Goal: Task Accomplishment & Management: Use online tool/utility

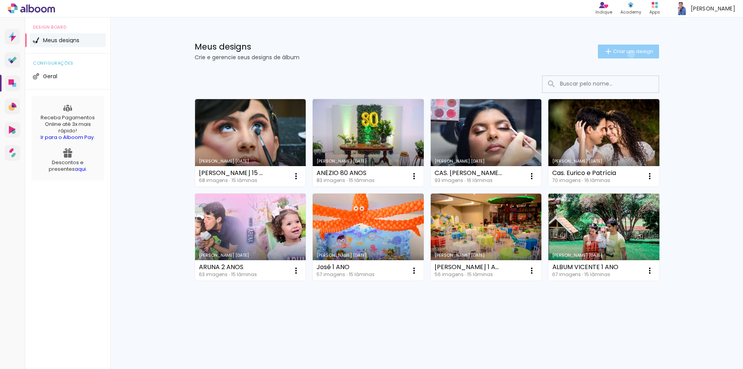
click at [629, 54] on span "Criar um design" at bounding box center [633, 51] width 40 height 5
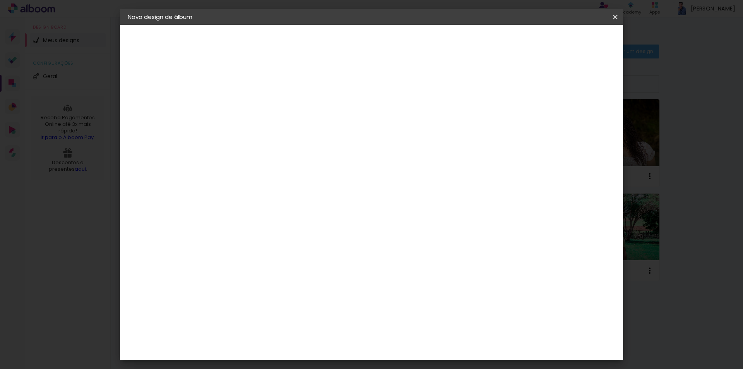
click at [254, 106] on input at bounding box center [254, 104] width 0 height 12
type input "e"
type input "[PERSON_NAME] e [PERSON_NAME]"
type paper-input "[PERSON_NAME] e [PERSON_NAME]"
click at [333, 45] on paper-button "Avançar" at bounding box center [315, 40] width 38 height 13
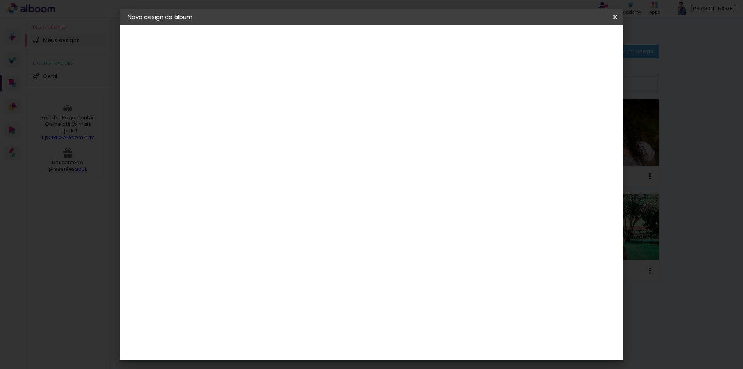
click at [280, 148] on input at bounding box center [274, 147] width 78 height 10
type input "q"
type paper-input "q"
click at [270, 175] on div "Quality" at bounding box center [259, 175] width 21 height 6
click at [0, 0] on slot "Tamanho Livre" at bounding box center [0, 0] width 0 height 0
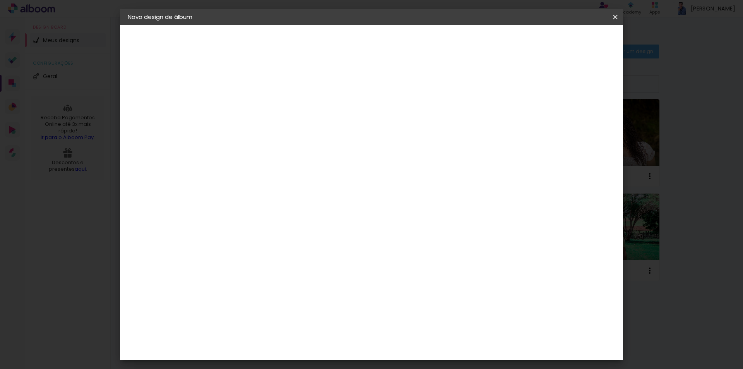
click at [0, 0] on slot "Avançar" at bounding box center [0, 0] width 0 height 0
click at [528, 88] on div at bounding box center [524, 88] width 7 height 7
type paper-checkbox "on"
click at [567, 41] on span "Iniciar design" at bounding box center [548, 40] width 35 height 5
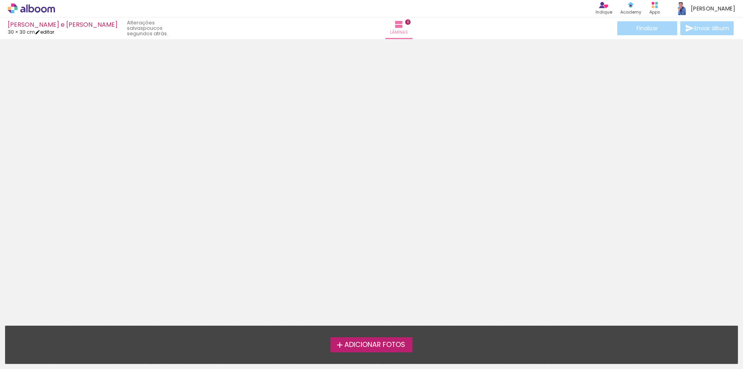
click at [50, 34] on link "editar" at bounding box center [44, 32] width 19 height 7
type input "30"
type input "60"
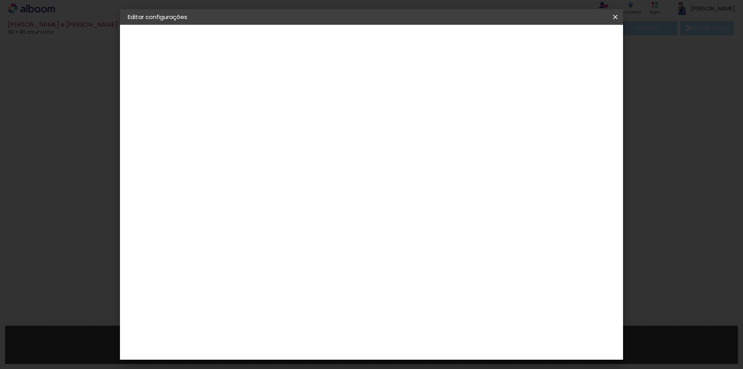
click at [166, 80] on div "2. Especificações" at bounding box center [170, 79] width 85 height 9
click at [0, 0] on slot "[PERSON_NAME] e [PERSON_NAME]" at bounding box center [0, 0] width 0 height 0
click at [0, 0] on slot "Avançar" at bounding box center [0, 0] width 0 height 0
click at [263, 149] on input at bounding box center [274, 147] width 78 height 10
type input "q"
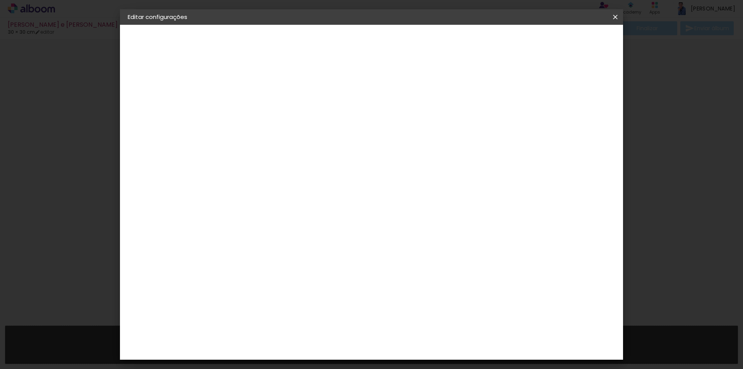
type paper-input "q"
click at [270, 174] on div "Quality" at bounding box center [259, 175] width 21 height 6
click at [382, 186] on album-spec-supplier-section at bounding box center [307, 168] width 150 height 186
click at [0, 0] on slot "Avançar" at bounding box center [0, 0] width 0 height 0
click at [284, 129] on input "text" at bounding box center [269, 135] width 30 height 12
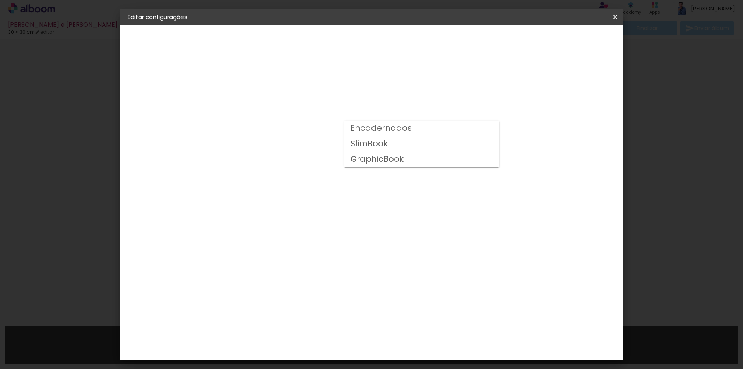
click at [0, 0] on slot "SlimBook" at bounding box center [0, 0] width 0 height 0
type input "SlimBook"
click at [306, 263] on span "30 × 30" at bounding box center [288, 271] width 36 height 16
click at [0, 0] on slot "Avançar" at bounding box center [0, 0] width 0 height 0
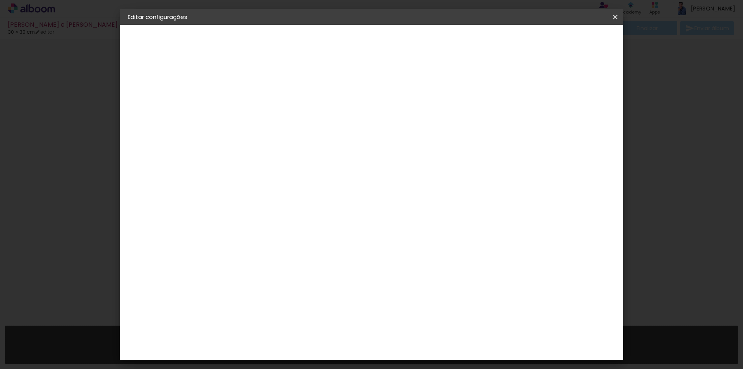
click at [567, 43] on span "Salvar configurações" at bounding box center [537, 40] width 57 height 5
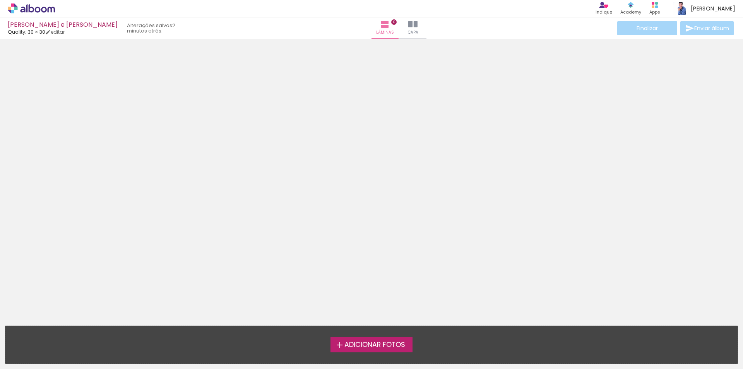
click at [369, 348] on label "Adicionar Fotos" at bounding box center [371, 344] width 82 height 15
click at [0, 0] on input "file" at bounding box center [0, 0] width 0 height 0
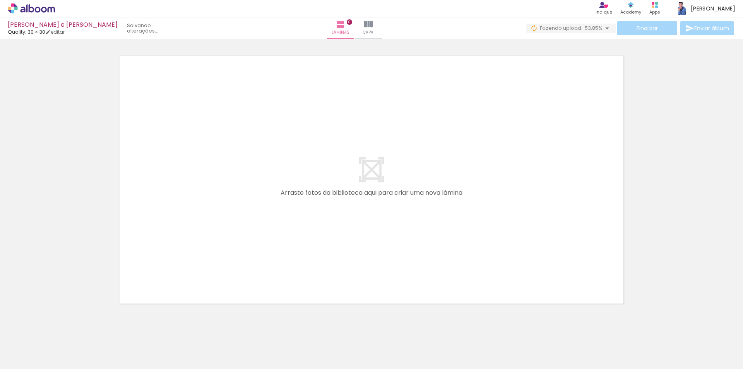
drag, startPoint x: 81, startPoint y: 346, endPoint x: 166, endPoint y: 334, distance: 85.9
click at [244, 196] on quentale-workspace at bounding box center [371, 184] width 743 height 369
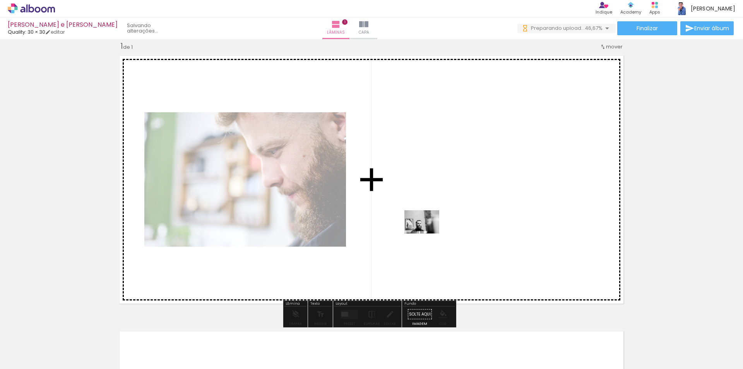
drag, startPoint x: 122, startPoint y: 345, endPoint x: 429, endPoint y: 231, distance: 327.0
click at [429, 231] on quentale-workspace at bounding box center [371, 184] width 743 height 369
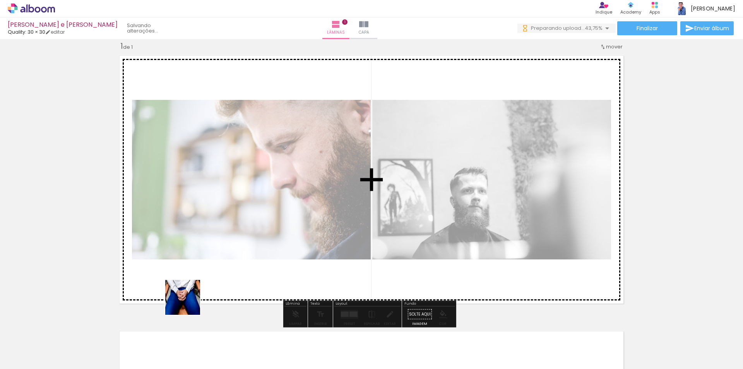
drag, startPoint x: 188, startPoint y: 303, endPoint x: 210, endPoint y: 347, distance: 49.0
click at [193, 292] on quentale-workspace at bounding box center [371, 184] width 743 height 369
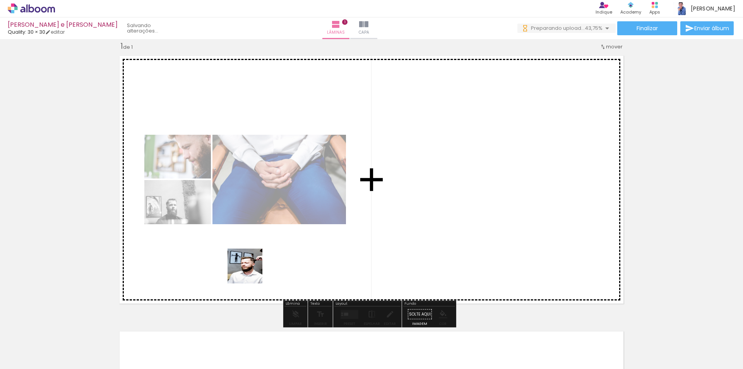
drag, startPoint x: 210, startPoint y: 347, endPoint x: 251, endPoint y: 271, distance: 85.8
click at [251, 271] on quentale-workspace at bounding box center [371, 184] width 743 height 369
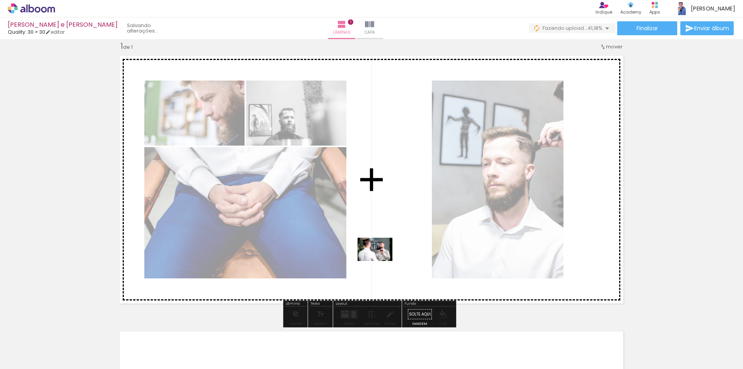
drag, startPoint x: 250, startPoint y: 348, endPoint x: 383, endPoint y: 258, distance: 160.3
click at [383, 258] on quentale-workspace at bounding box center [371, 184] width 743 height 369
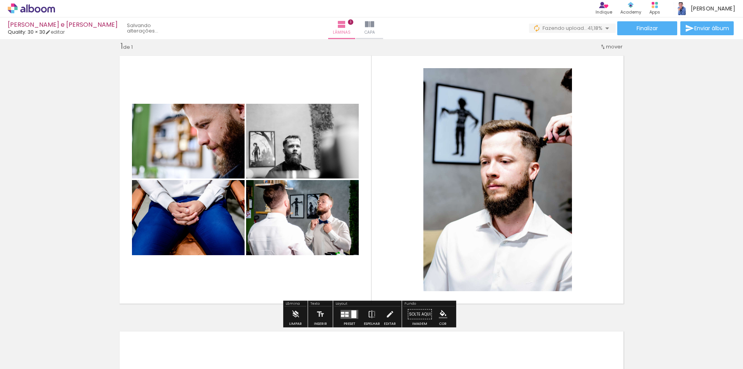
click at [345, 314] on div at bounding box center [346, 315] width 3 height 2
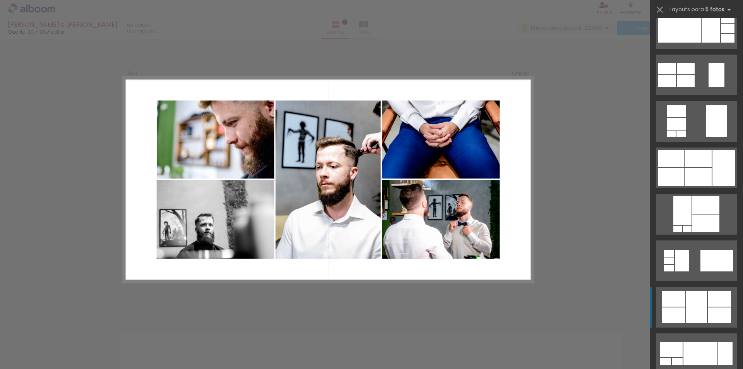
click at [699, 306] on div at bounding box center [696, 307] width 21 height 32
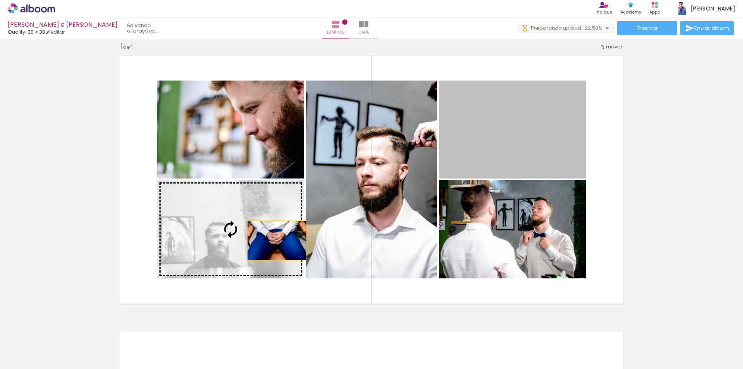
drag, startPoint x: 510, startPoint y: 140, endPoint x: 283, endPoint y: 241, distance: 248.1
click at [0, 0] on slot at bounding box center [0, 0] width 0 height 0
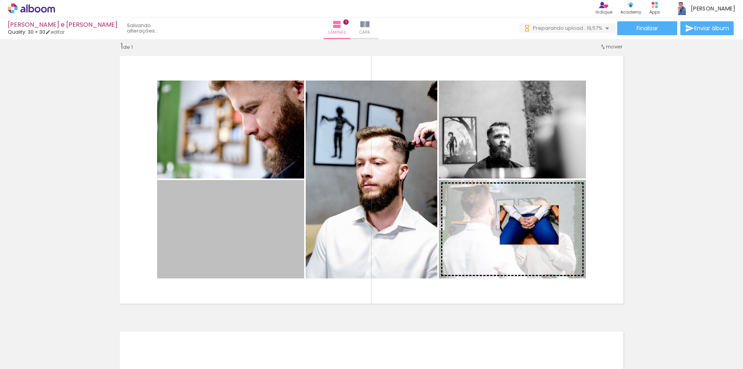
drag, startPoint x: 241, startPoint y: 223, endPoint x: 535, endPoint y: 225, distance: 294.4
click at [0, 0] on slot at bounding box center [0, 0] width 0 height 0
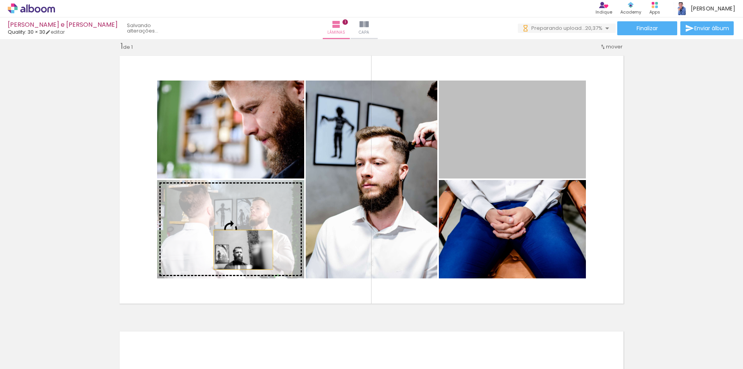
drag, startPoint x: 250, startPoint y: 249, endPoint x: 240, endPoint y: 249, distance: 9.7
click at [0, 0] on slot at bounding box center [0, 0] width 0 height 0
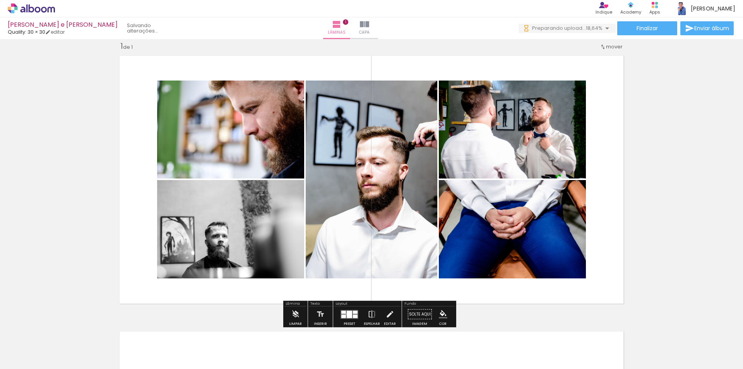
click at [347, 314] on div at bounding box center [349, 313] width 5 height 7
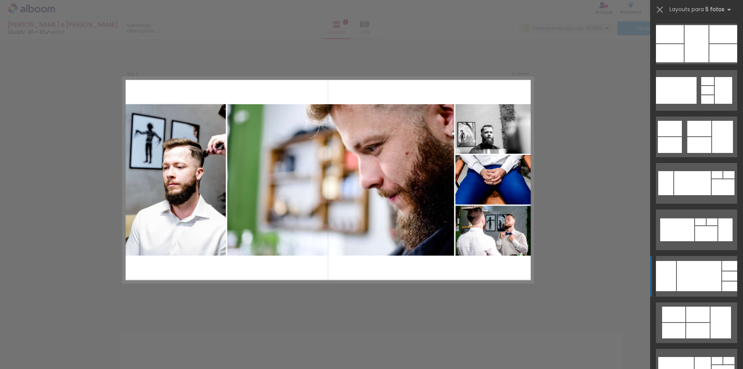
click at [699, 263] on div at bounding box center [698, 276] width 44 height 30
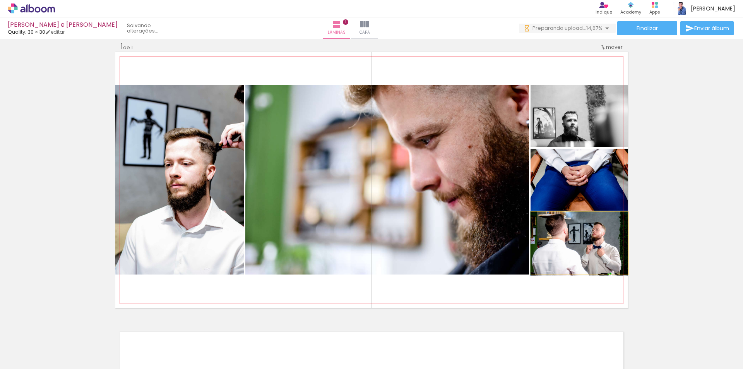
drag, startPoint x: 589, startPoint y: 251, endPoint x: 442, endPoint y: 193, distance: 158.0
click at [0, 0] on slot at bounding box center [0, 0] width 0 height 0
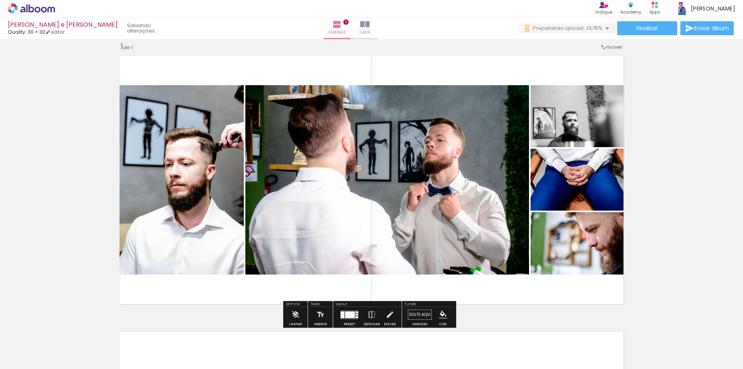
drag, startPoint x: 583, startPoint y: 250, endPoint x: 411, endPoint y: 205, distance: 178.4
click at [0, 0] on slot at bounding box center [0, 0] width 0 height 0
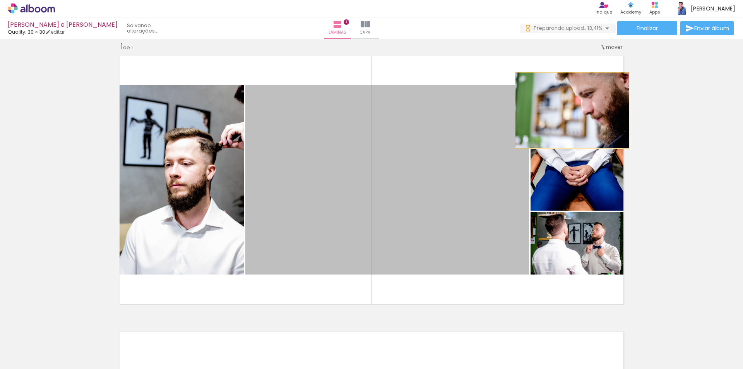
drag, startPoint x: 471, startPoint y: 185, endPoint x: 572, endPoint y: 106, distance: 128.1
click at [0, 0] on slot at bounding box center [0, 0] width 0 height 0
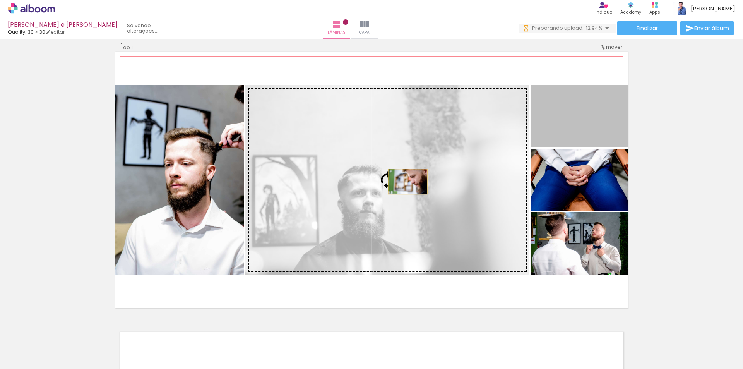
drag, startPoint x: 574, startPoint y: 133, endPoint x: 404, endPoint y: 181, distance: 176.8
click at [0, 0] on slot at bounding box center [0, 0] width 0 height 0
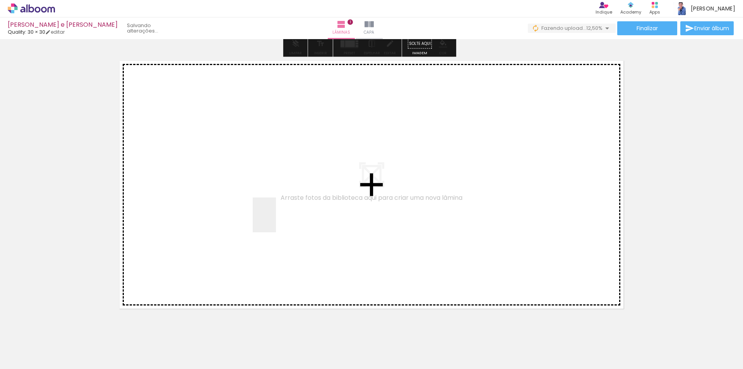
drag, startPoint x: 299, startPoint y: 324, endPoint x: 276, endPoint y: 219, distance: 107.4
click at [276, 219] on quentale-workspace at bounding box center [371, 184] width 743 height 369
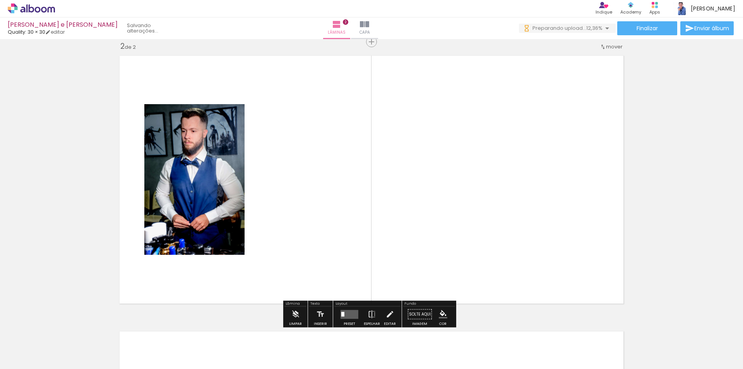
drag, startPoint x: 347, startPoint y: 344, endPoint x: 404, endPoint y: 321, distance: 61.6
click at [338, 240] on quentale-workspace at bounding box center [371, 184] width 743 height 369
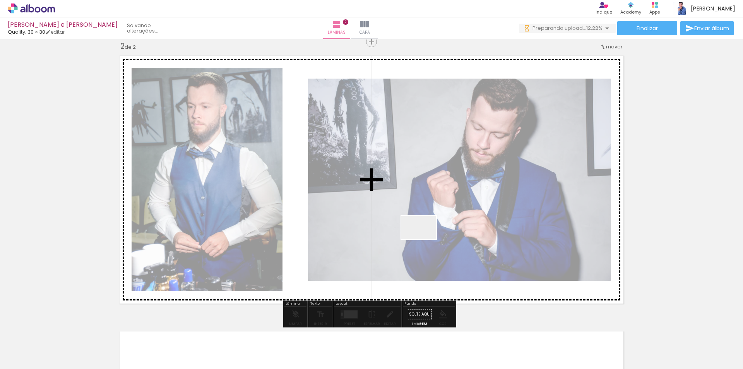
drag, startPoint x: 404, startPoint y: 321, endPoint x: 425, endPoint y: 235, distance: 88.9
click at [425, 235] on quentale-workspace at bounding box center [371, 184] width 743 height 369
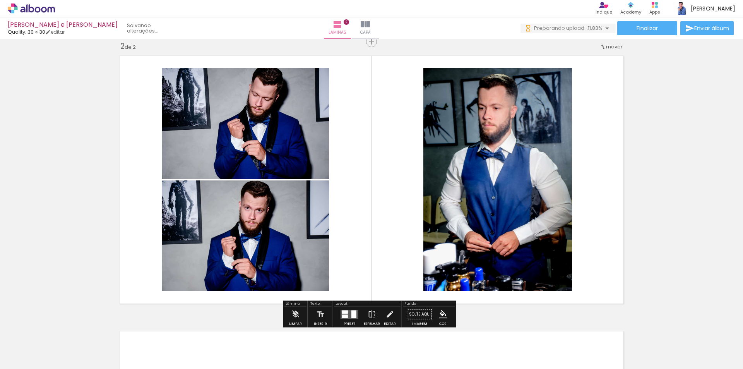
click at [344, 311] on div at bounding box center [345, 311] width 6 height 3
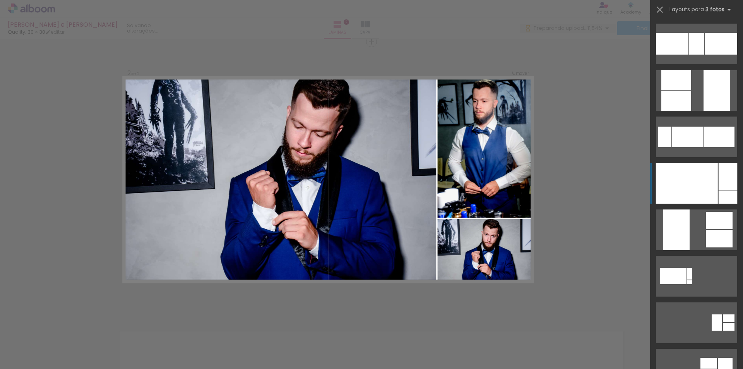
click at [699, 172] on div at bounding box center [687, 183] width 62 height 41
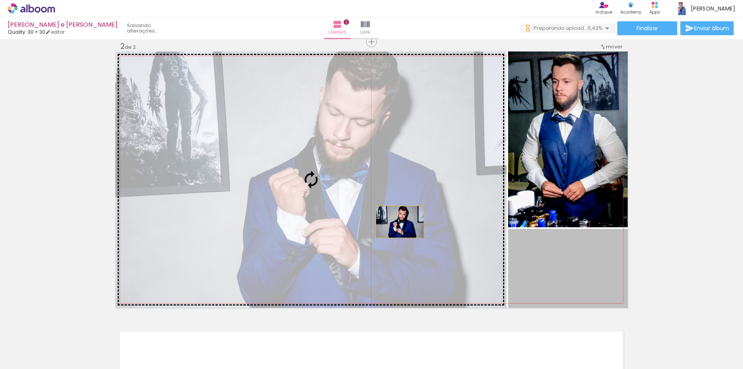
drag, startPoint x: 397, startPoint y: 222, endPoint x: 384, endPoint y: 214, distance: 14.7
click at [0, 0] on slot at bounding box center [0, 0] width 0 height 0
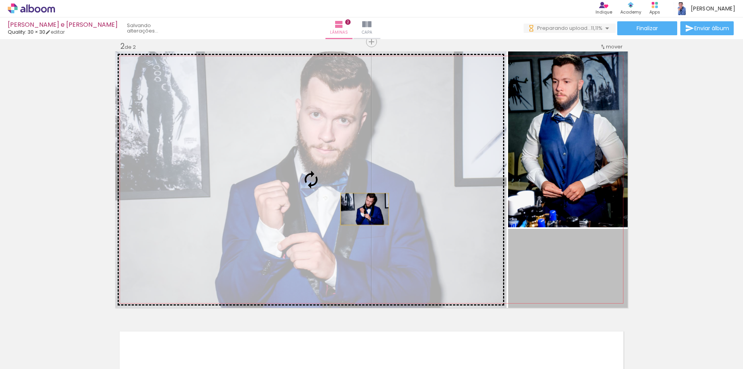
drag, startPoint x: 571, startPoint y: 270, endPoint x: 329, endPoint y: 195, distance: 253.9
click at [0, 0] on slot at bounding box center [0, 0] width 0 height 0
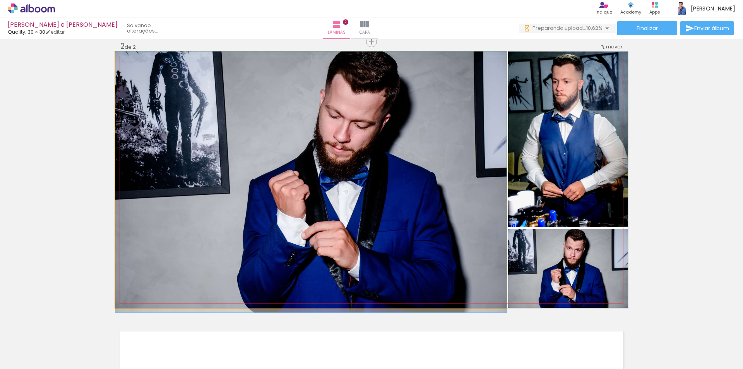
drag, startPoint x: 314, startPoint y: 167, endPoint x: 314, endPoint y: 183, distance: 15.5
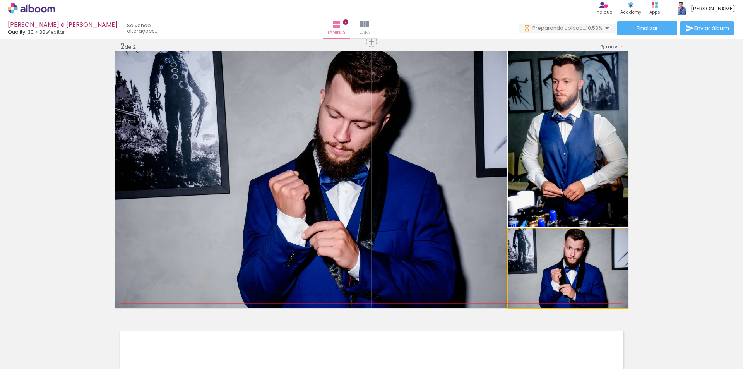
drag, startPoint x: 562, startPoint y: 272, endPoint x: 544, endPoint y: 260, distance: 21.9
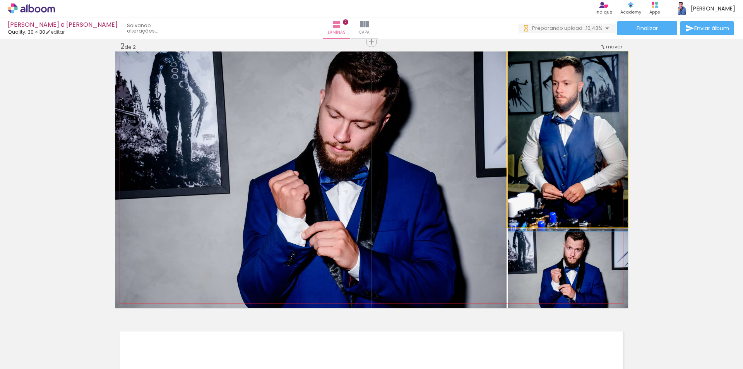
drag, startPoint x: 553, startPoint y: 164, endPoint x: 549, endPoint y: 184, distance: 20.5
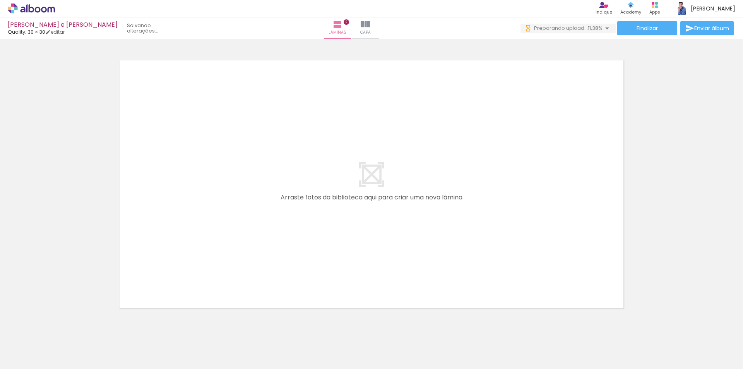
drag, startPoint x: 124, startPoint y: 350, endPoint x: 167, endPoint y: 329, distance: 47.7
click at [196, 223] on quentale-workspace at bounding box center [371, 184] width 743 height 369
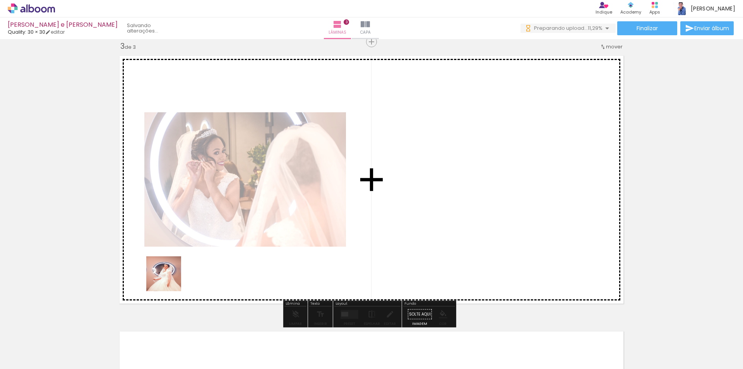
drag, startPoint x: 163, startPoint y: 348, endPoint x: 208, endPoint y: 344, distance: 45.5
click at [169, 275] on quentale-workspace at bounding box center [371, 184] width 743 height 369
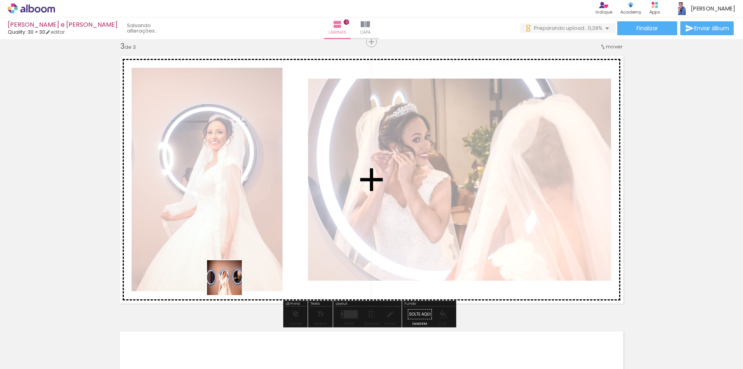
drag, startPoint x: 207, startPoint y: 344, endPoint x: 230, endPoint y: 283, distance: 65.0
click at [230, 283] on quentale-workspace at bounding box center [371, 184] width 743 height 369
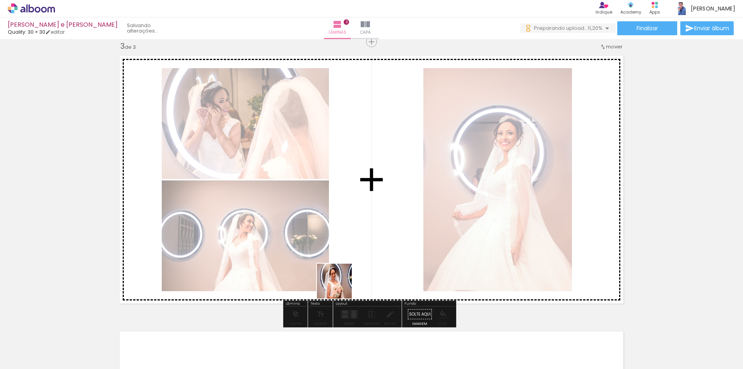
drag, startPoint x: 325, startPoint y: 288, endPoint x: 340, endPoint y: 287, distance: 14.8
click at [340, 287] on quentale-workspace at bounding box center [371, 184] width 743 height 369
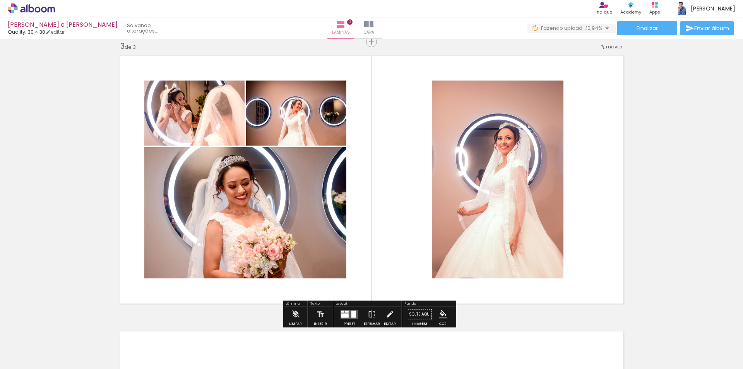
click at [348, 313] on quentale-layouter at bounding box center [349, 313] width 18 height 9
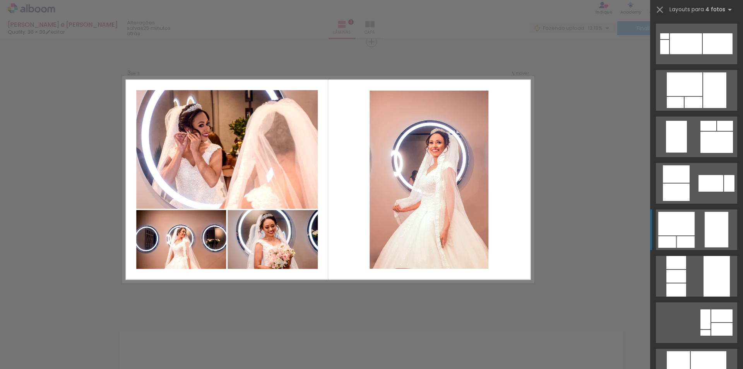
click at [692, 224] on quentale-layouter at bounding box center [696, 229] width 81 height 41
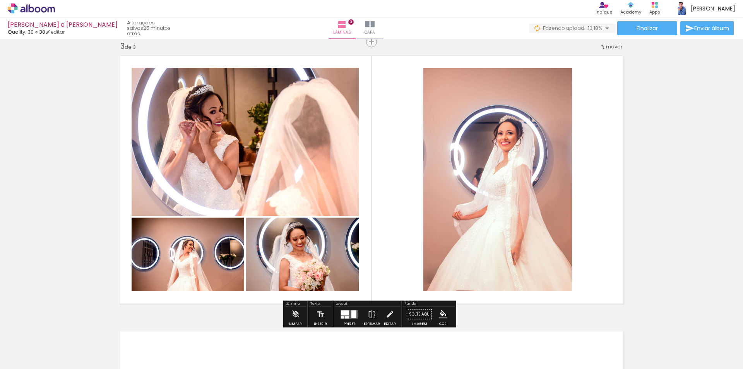
click at [495, 179] on quentale-photo at bounding box center [497, 179] width 149 height 223
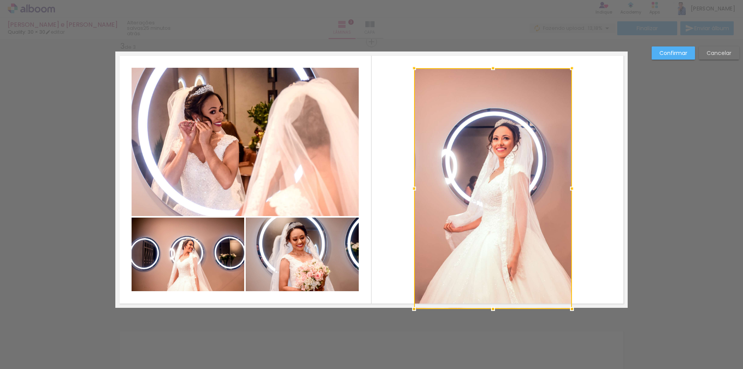
drag, startPoint x: 417, startPoint y: 296, endPoint x: 445, endPoint y: 256, distance: 49.2
click at [411, 305] on div at bounding box center [413, 308] width 15 height 15
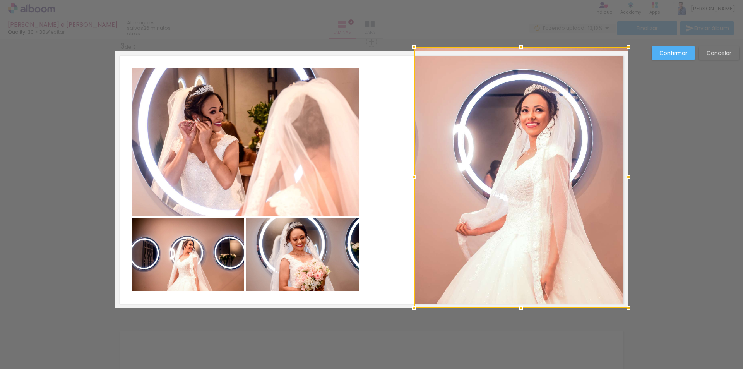
drag, startPoint x: 568, startPoint y: 70, endPoint x: 622, endPoint y: 34, distance: 65.0
click at [622, 0] on div "Evelyn e Hélio Quality: 30 × 30 editar 26 minutos atrás. Lâminas 3 Capa Finaliz…" at bounding box center [371, 0] width 743 height 0
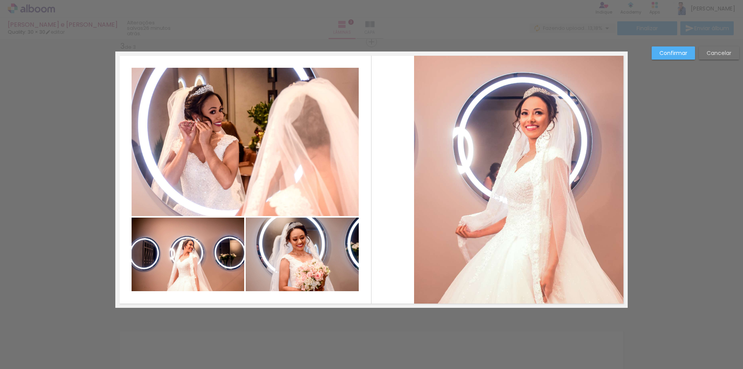
click at [428, 109] on quentale-photo at bounding box center [521, 179] width 214 height 256
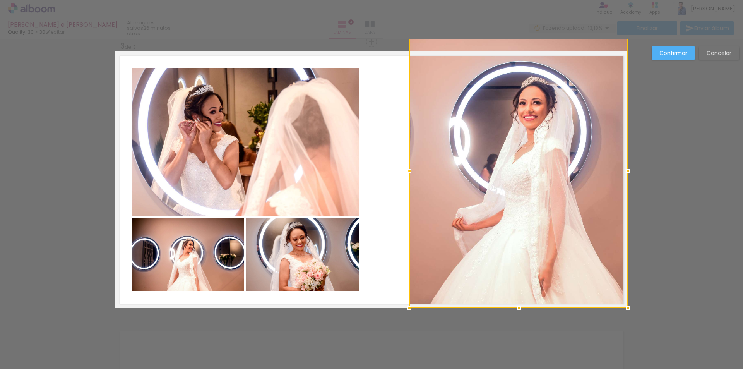
drag, startPoint x: 411, startPoint y: 51, endPoint x: 408, endPoint y: 45, distance: 6.8
click at [409, 45] on div at bounding box center [518, 170] width 219 height 273
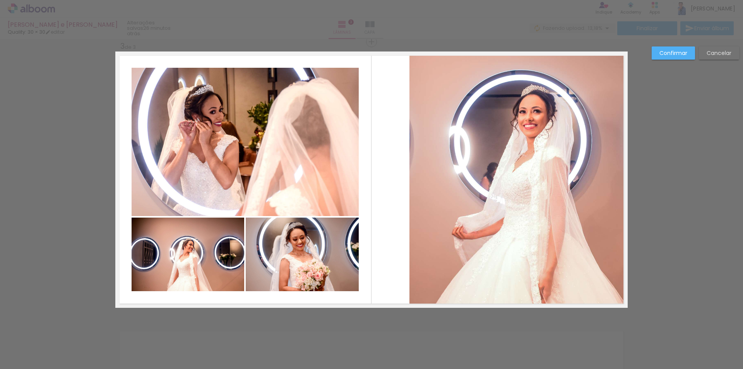
click at [0, 0] on slot "Confirmar" at bounding box center [0, 0] width 0 height 0
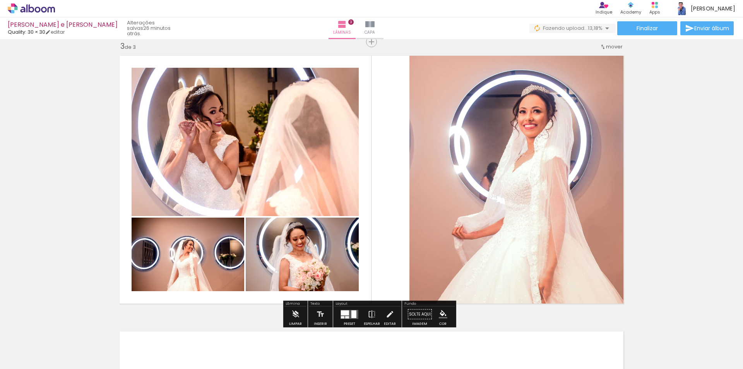
click at [470, 174] on quentale-photo at bounding box center [518, 179] width 219 height 256
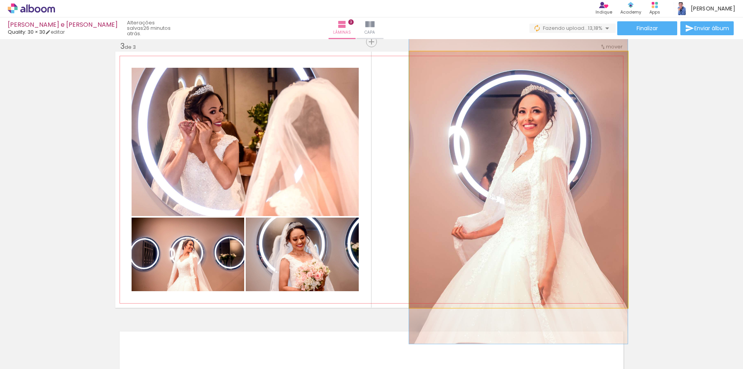
drag, startPoint x: 499, startPoint y: 181, endPoint x: 478, endPoint y: 181, distance: 20.5
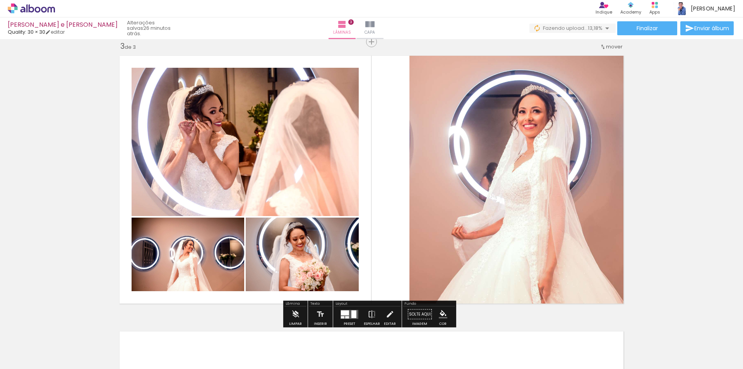
click at [495, 181] on quentale-photo at bounding box center [518, 179] width 219 height 256
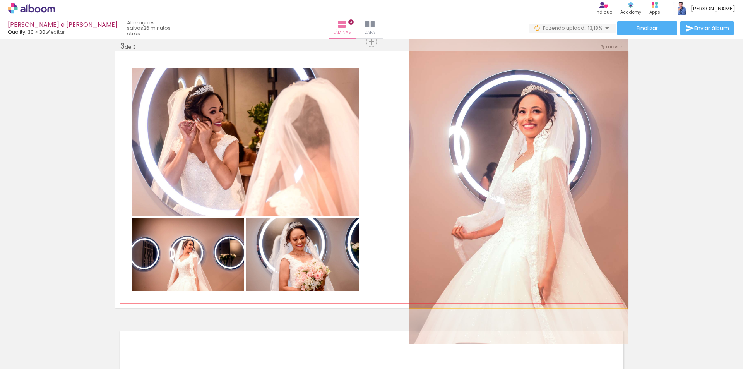
click at [495, 181] on quentale-photo at bounding box center [518, 179] width 219 height 256
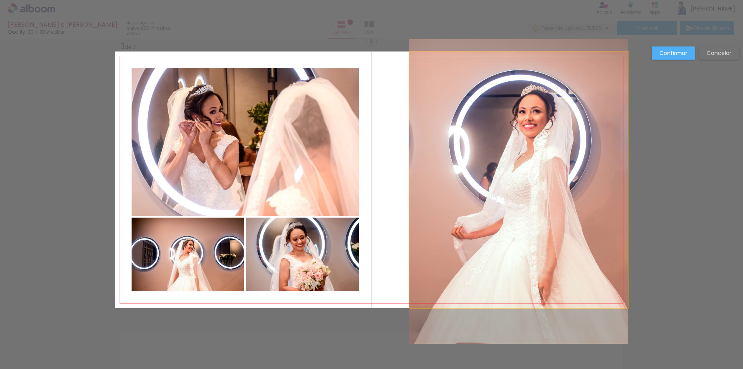
drag, startPoint x: 512, startPoint y: 183, endPoint x: 496, endPoint y: 183, distance: 16.2
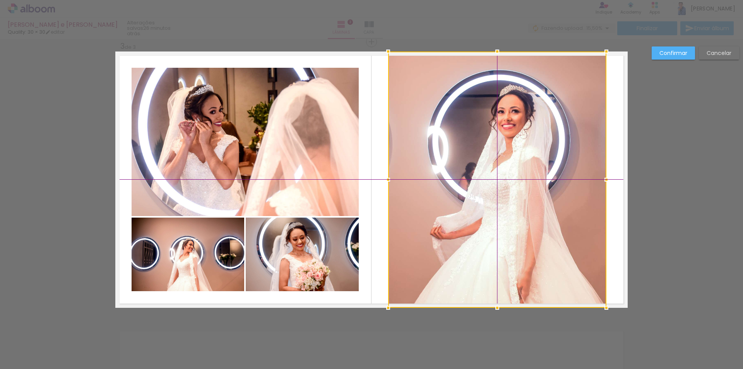
drag, startPoint x: 506, startPoint y: 183, endPoint x: 487, endPoint y: 184, distance: 19.4
click at [487, 184] on div at bounding box center [497, 179] width 218 height 256
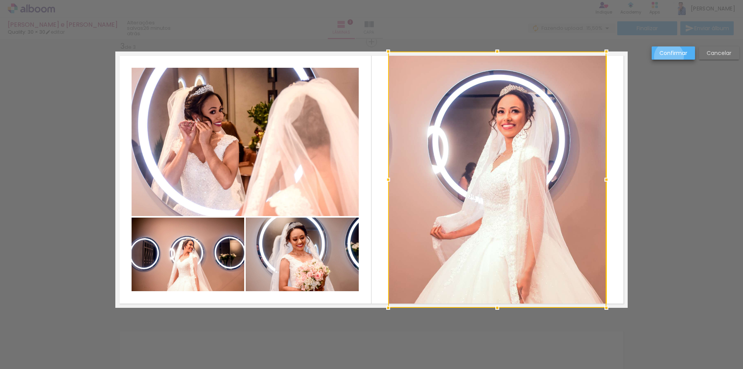
click at [669, 57] on paper-button "Confirmar" at bounding box center [672, 52] width 43 height 13
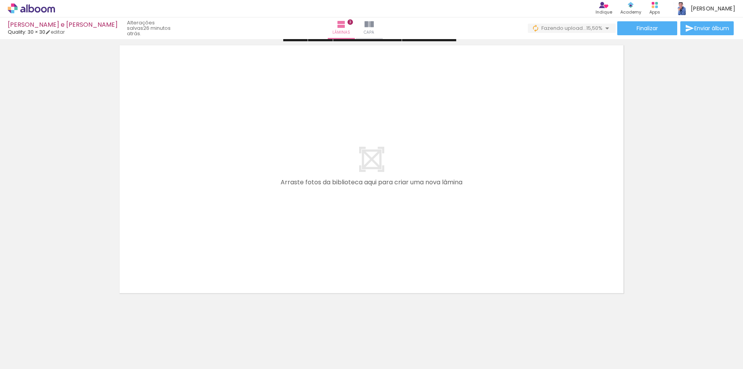
scroll to position [851, 0]
drag, startPoint x: 292, startPoint y: 349, endPoint x: 336, endPoint y: 345, distance: 44.3
click at [301, 230] on quentale-workspace at bounding box center [371, 184] width 743 height 369
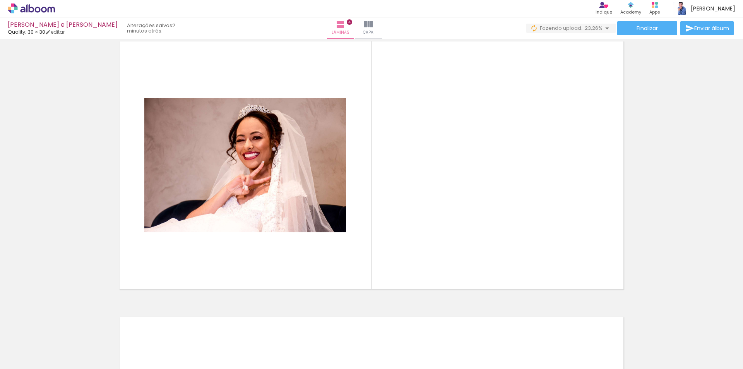
scroll to position [836, 0]
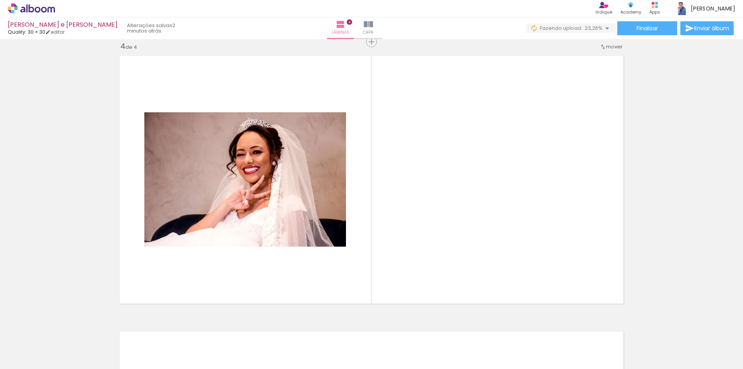
drag, startPoint x: 342, startPoint y: 345, endPoint x: 377, endPoint y: 272, distance: 81.2
click at [444, 205] on quentale-workspace at bounding box center [371, 184] width 743 height 369
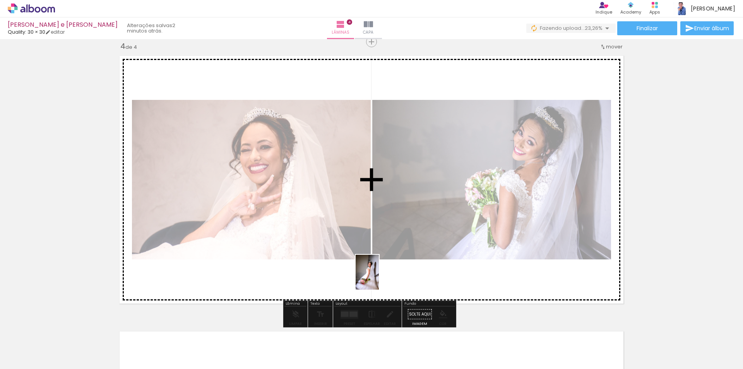
drag, startPoint x: 378, startPoint y: 340, endPoint x: 379, endPoint y: 278, distance: 61.9
click at [379, 278] on quentale-workspace at bounding box center [371, 184] width 743 height 369
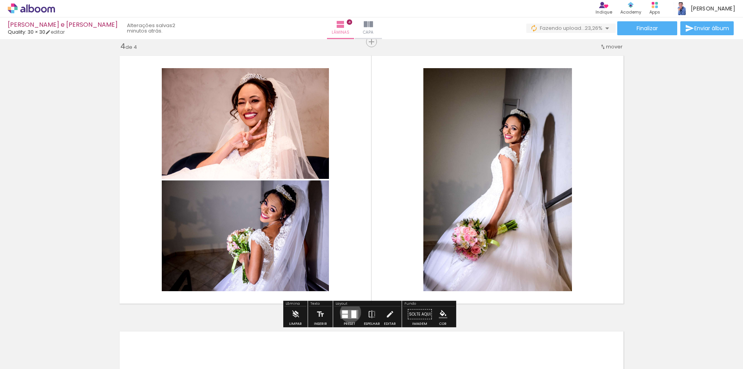
drag, startPoint x: 348, startPoint y: 312, endPoint x: 354, endPoint y: 313, distance: 5.3
click at [351, 312] on quentale-layouter at bounding box center [349, 313] width 18 height 9
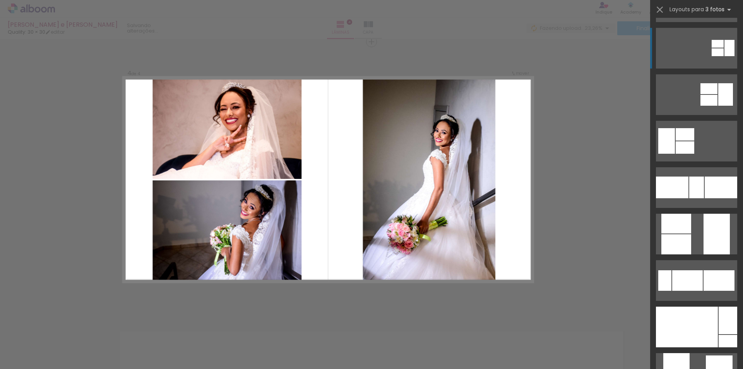
scroll to position [193, 0]
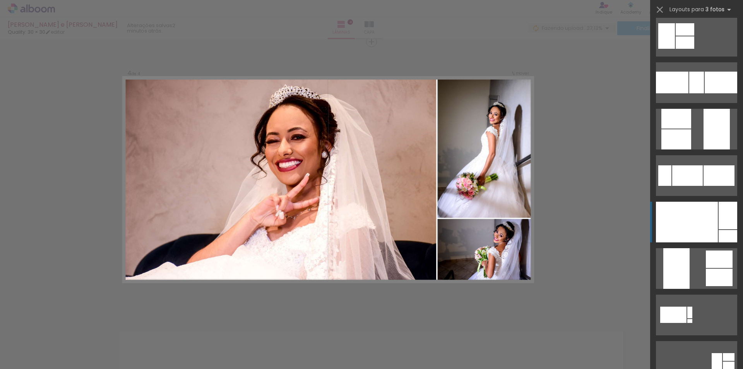
click at [699, 217] on div at bounding box center [687, 222] width 62 height 41
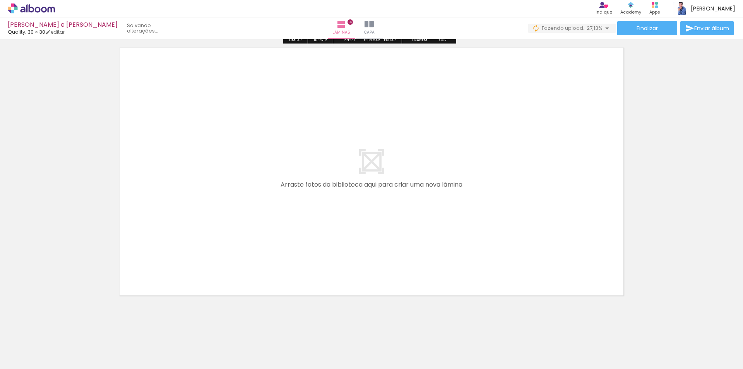
scroll to position [1126, 0]
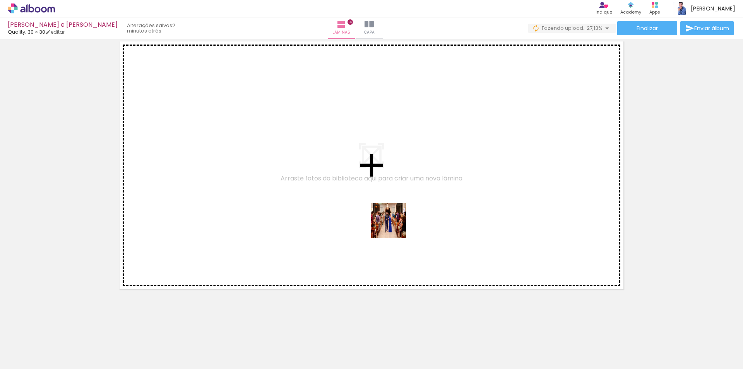
drag, startPoint x: 397, startPoint y: 249, endPoint x: 449, endPoint y: 336, distance: 101.6
click at [394, 220] on quentale-workspace at bounding box center [371, 184] width 743 height 369
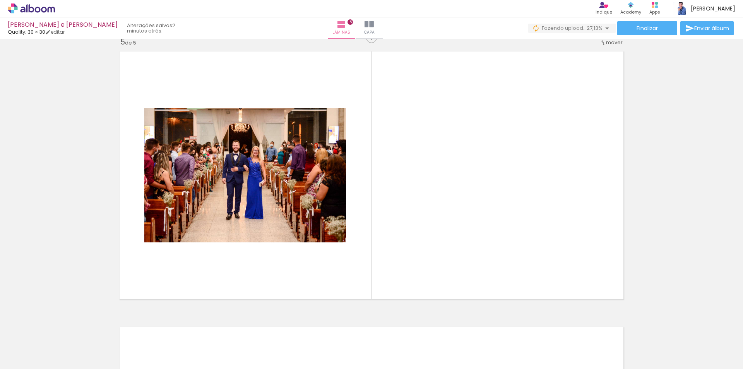
scroll to position [1112, 0]
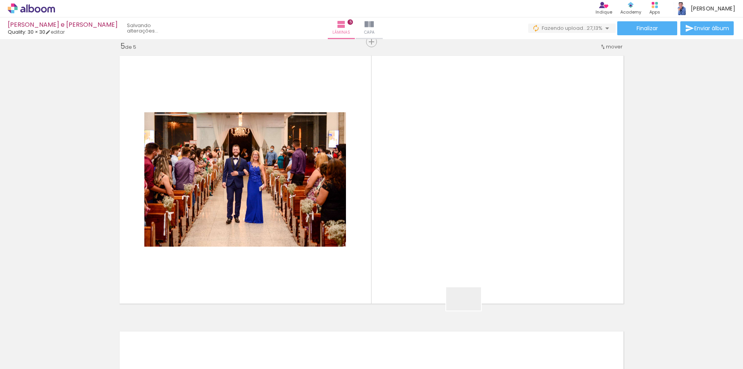
drag, startPoint x: 469, startPoint y: 310, endPoint x: 462, endPoint y: 227, distance: 83.9
click at [462, 227] on quentale-workspace at bounding box center [371, 184] width 743 height 369
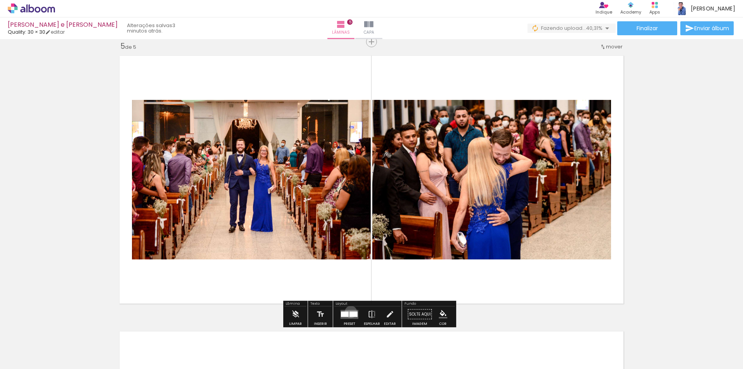
click at [349, 311] on div at bounding box center [353, 313] width 8 height 5
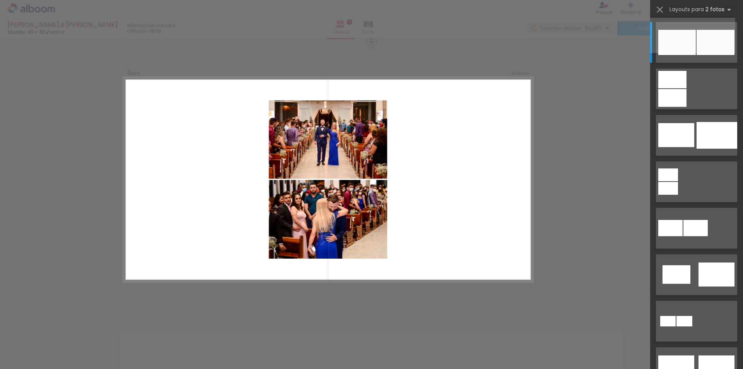
scroll to position [0, 0]
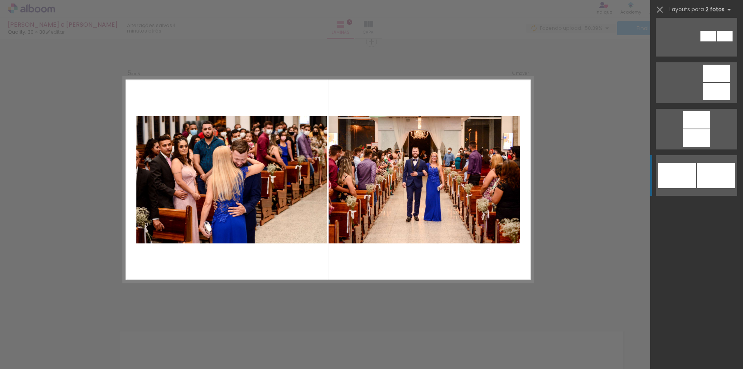
scroll to position [735, 0]
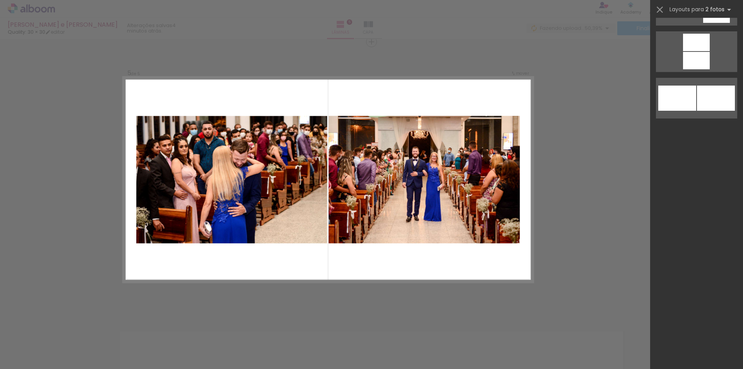
click at [701, 97] on div at bounding box center [716, 97] width 38 height 25
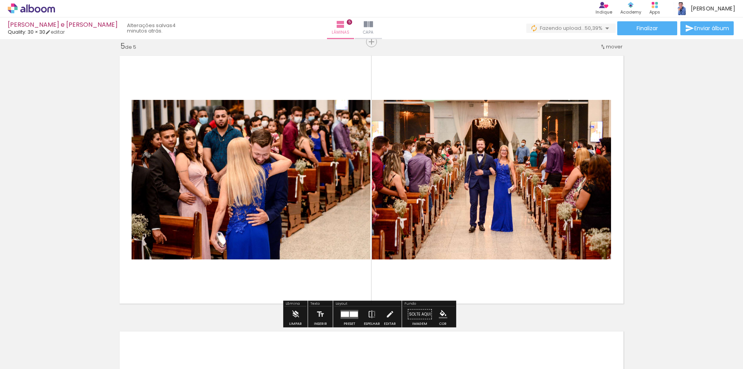
drag, startPoint x: 344, startPoint y: 318, endPoint x: 365, endPoint y: 307, distance: 23.5
click at [344, 316] on quentale-layouter at bounding box center [349, 313] width 18 height 9
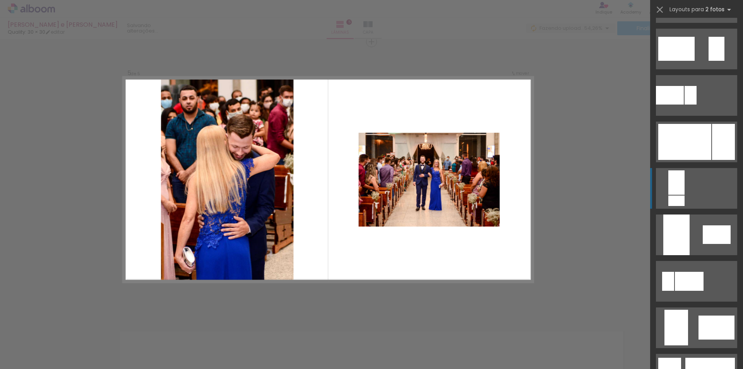
scroll to position [1524, 0]
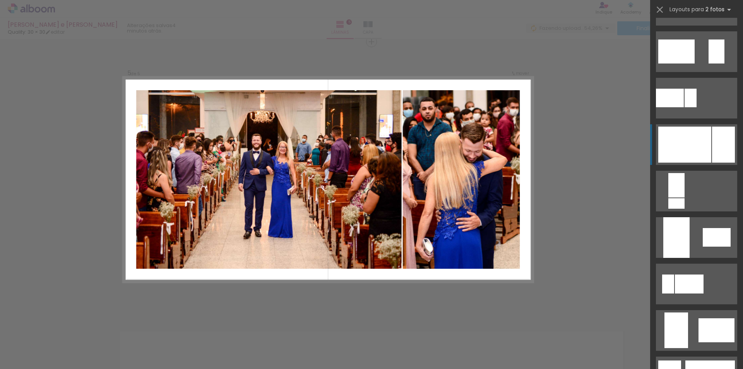
click at [712, 140] on div at bounding box center [723, 144] width 23 height 36
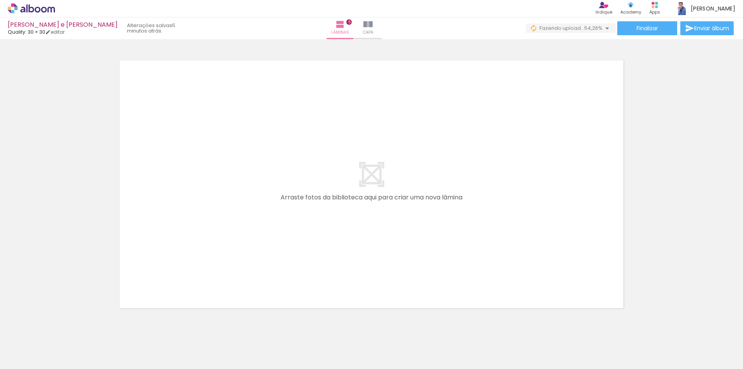
scroll to position [0, 681]
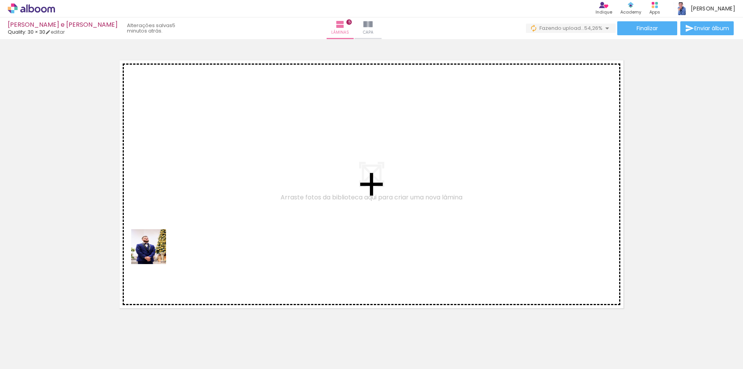
drag, startPoint x: 144, startPoint y: 309, endPoint x: 159, endPoint y: 232, distance: 78.4
click at [159, 232] on quentale-workspace at bounding box center [371, 184] width 743 height 369
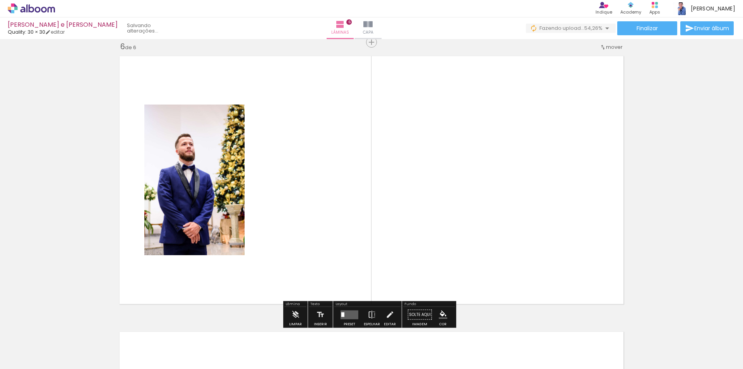
scroll to position [1387, 0]
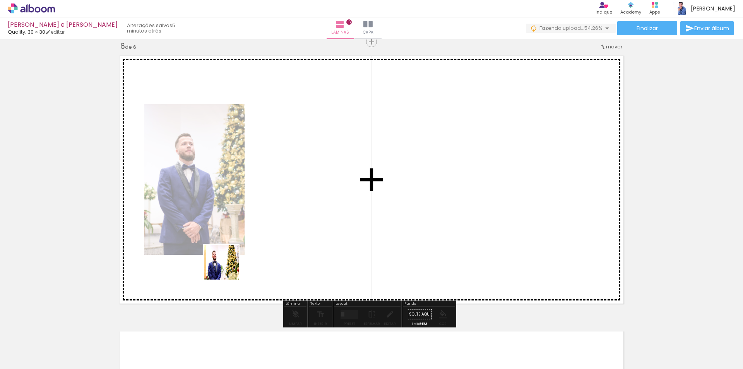
drag, startPoint x: 182, startPoint y: 338, endPoint x: 228, endPoint y: 284, distance: 70.8
click at [229, 265] on quentale-workspace at bounding box center [371, 184] width 743 height 369
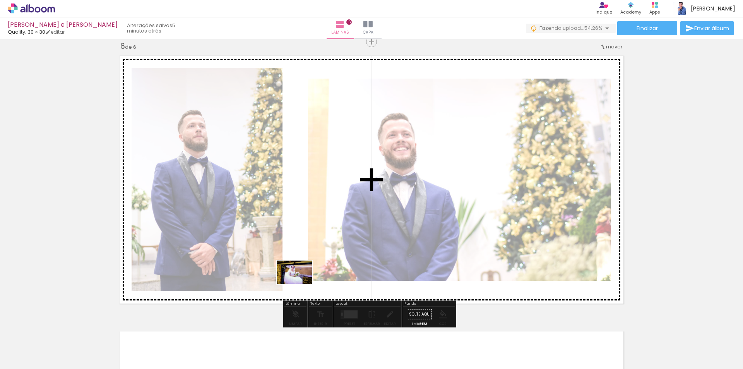
drag, startPoint x: 229, startPoint y: 344, endPoint x: 300, endPoint y: 284, distance: 92.7
click at [300, 284] on quentale-workspace at bounding box center [371, 184] width 743 height 369
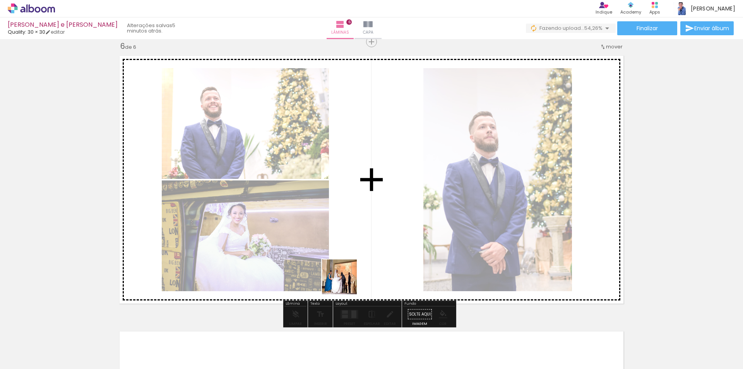
drag, startPoint x: 307, startPoint y: 319, endPoint x: 310, endPoint y: 345, distance: 26.0
click at [352, 269] on quentale-workspace at bounding box center [371, 184] width 743 height 369
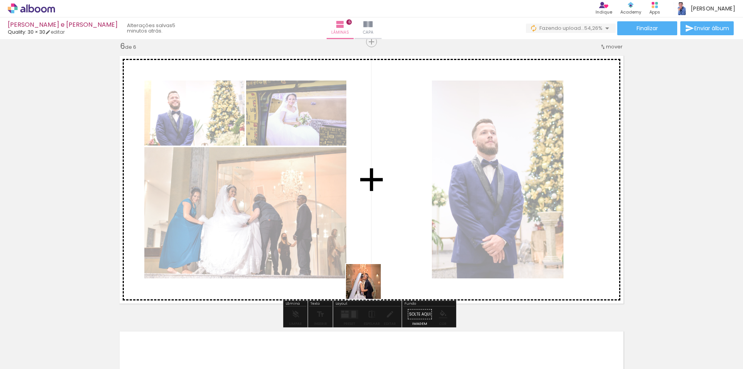
drag, startPoint x: 307, startPoint y: 345, endPoint x: 393, endPoint y: 258, distance: 123.1
click at [393, 258] on quentale-workspace at bounding box center [371, 184] width 743 height 369
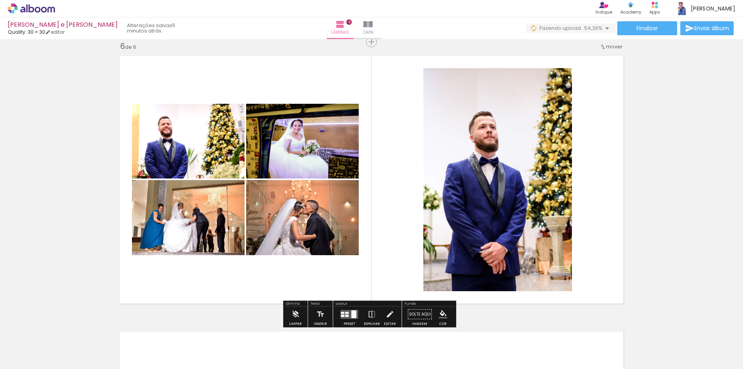
drag, startPoint x: 342, startPoint y: 318, endPoint x: 367, endPoint y: 316, distance: 24.5
click at [343, 318] on quentale-layouter at bounding box center [349, 313] width 18 height 9
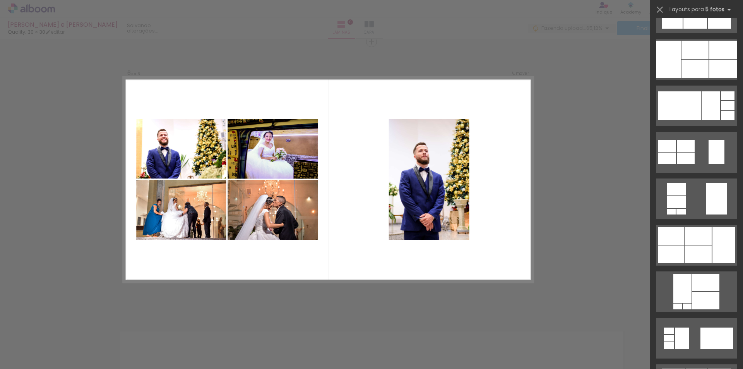
scroll to position [0, 0]
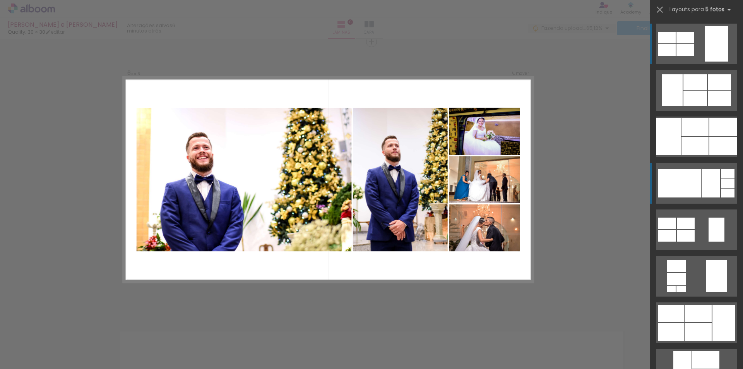
click at [702, 186] on div at bounding box center [710, 183] width 19 height 29
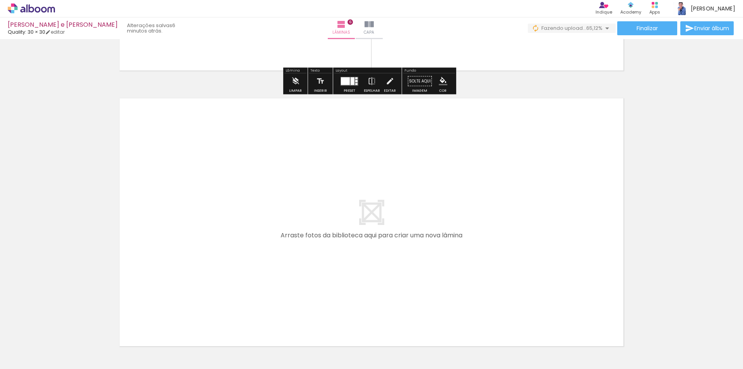
scroll to position [1658, 0]
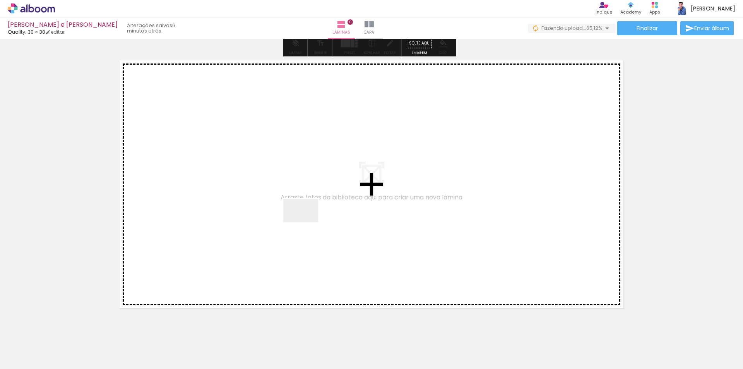
drag, startPoint x: 326, startPoint y: 260, endPoint x: 302, endPoint y: 213, distance: 52.8
click at [302, 213] on quentale-workspace at bounding box center [371, 184] width 743 height 369
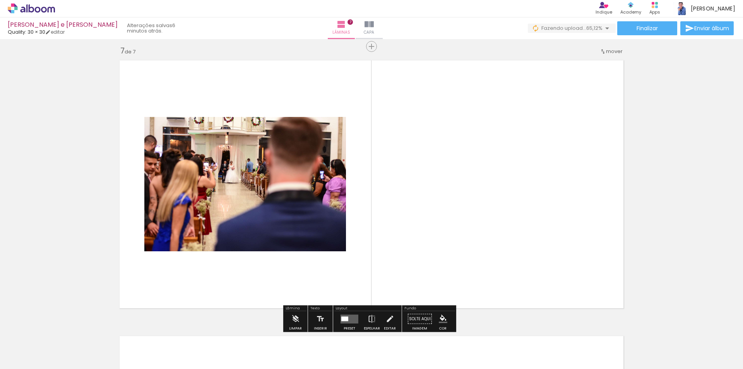
scroll to position [1662, 0]
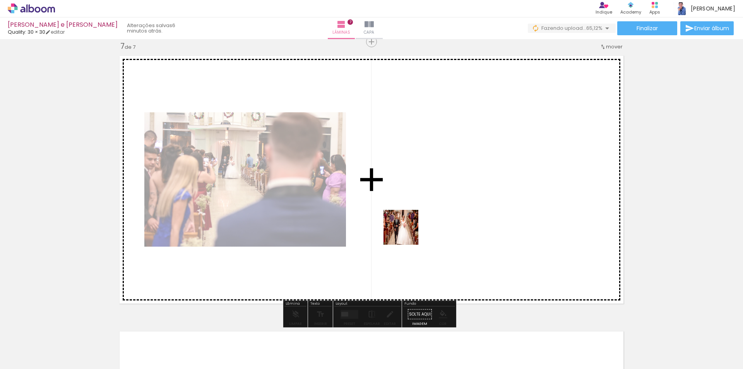
drag, startPoint x: 396, startPoint y: 347, endPoint x: 426, endPoint y: 343, distance: 29.9
click at [408, 228] on quentale-workspace at bounding box center [371, 184] width 743 height 369
